Goal: Task Accomplishment & Management: Manage account settings

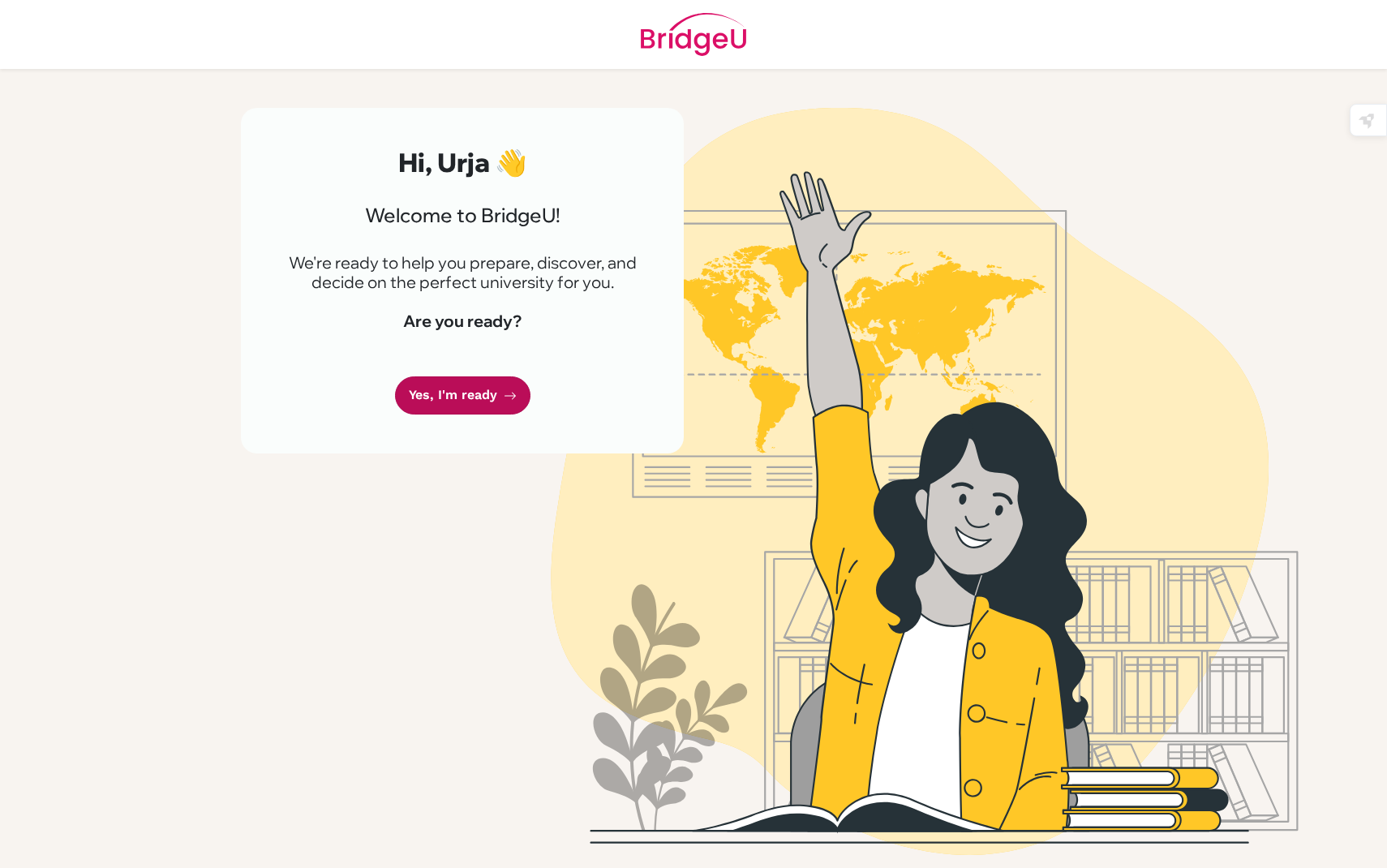
click at [500, 377] on link "Yes, I'm ready" at bounding box center [462, 395] width 136 height 38
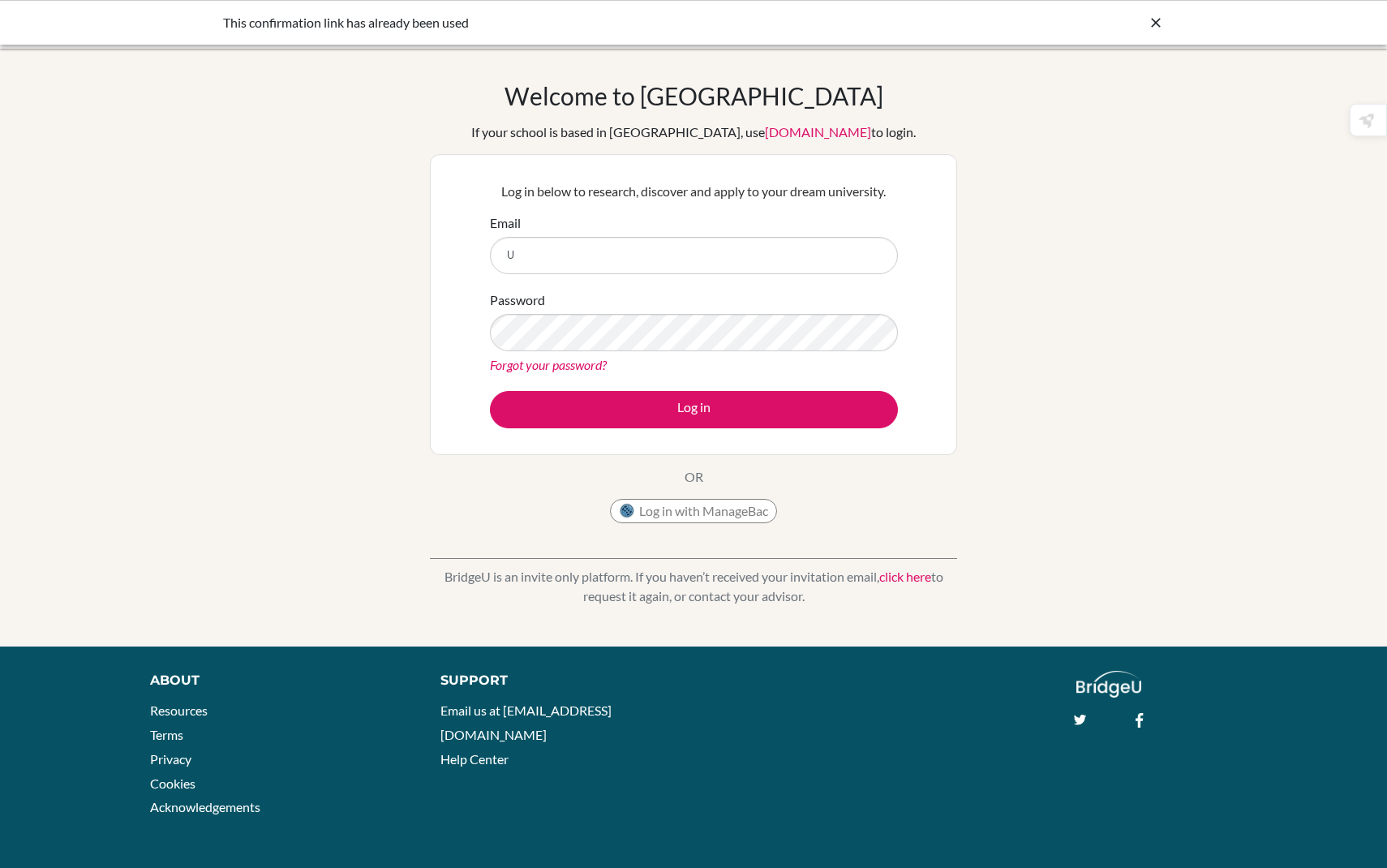
type input "[EMAIL_ADDRESS][DOMAIN_NAME]"
click at [583, 309] on div "Password Forgot your password?" at bounding box center [694, 333] width 408 height 85
click at [582, 309] on div "Password Forgot your password?" at bounding box center [694, 333] width 408 height 85
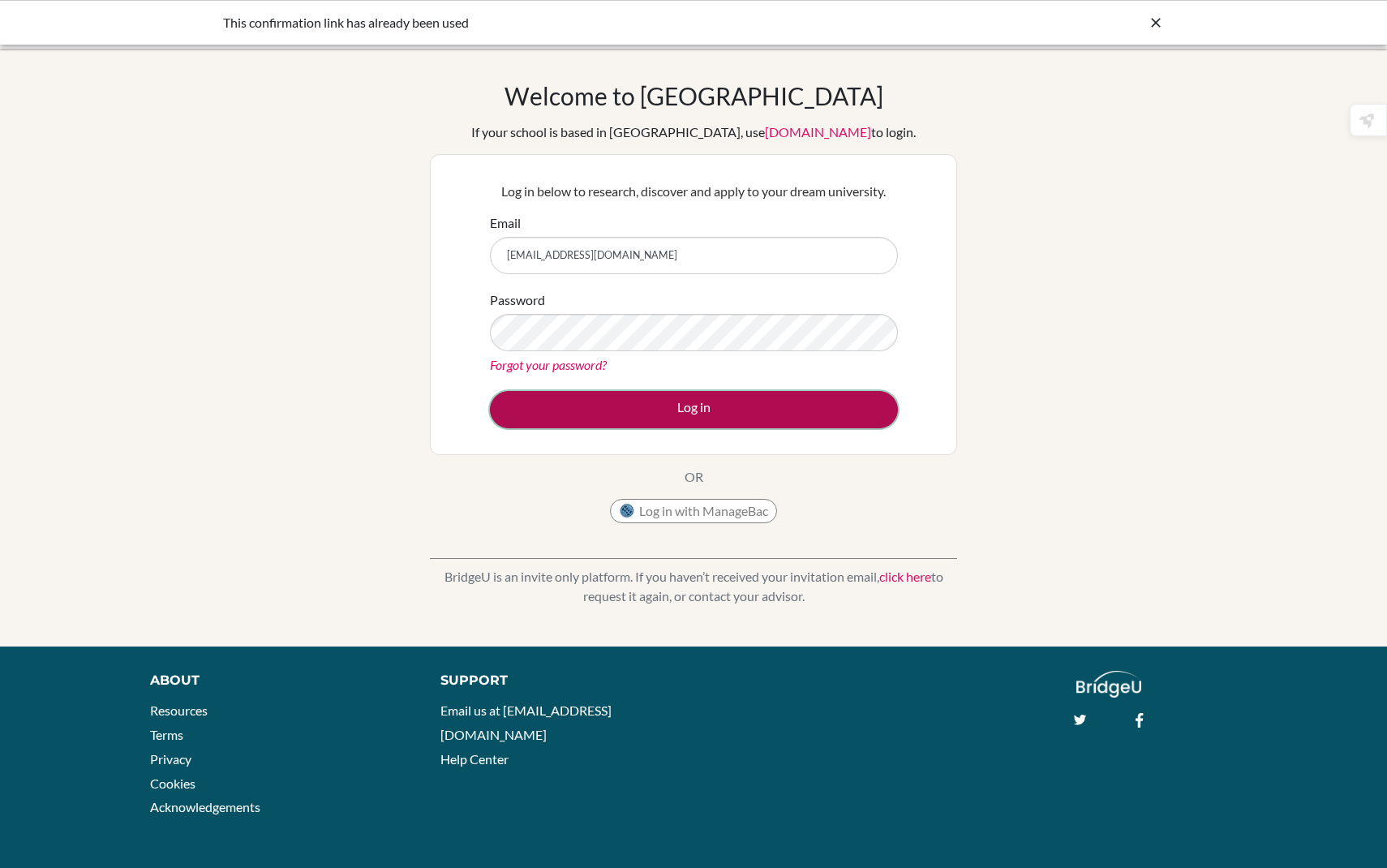
click at [570, 422] on button "Log in" at bounding box center [694, 409] width 408 height 37
